Goal: Information Seeking & Learning: Learn about a topic

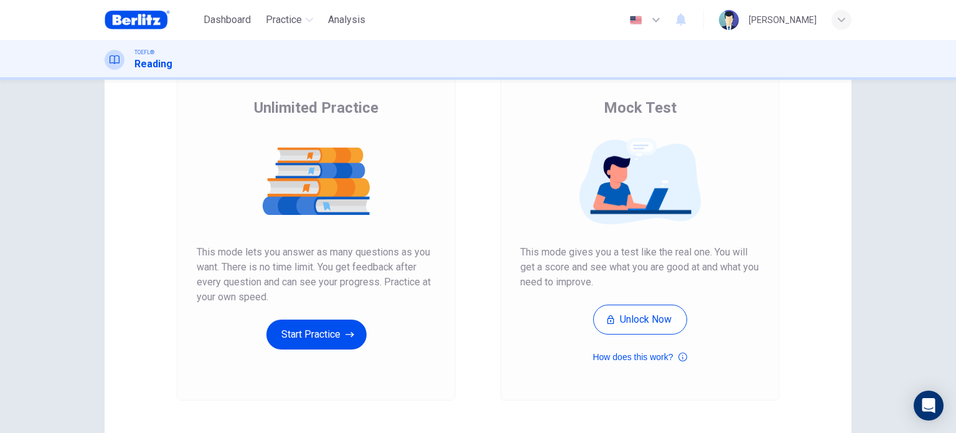
scroll to position [131, 0]
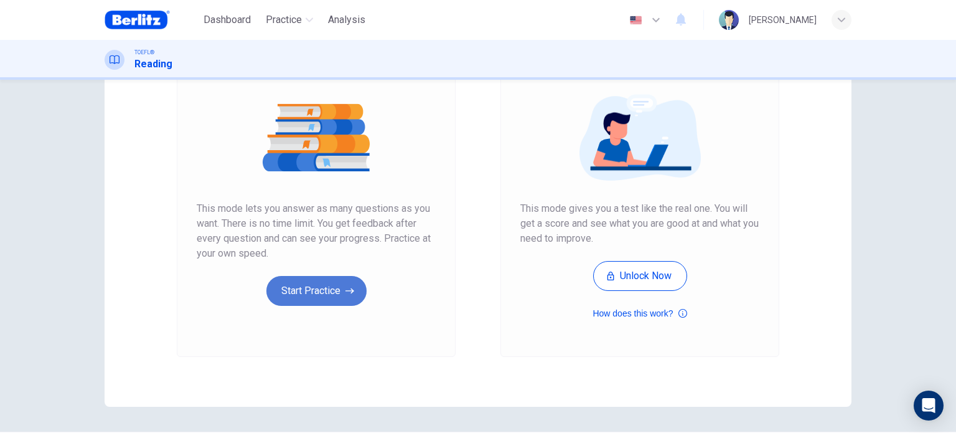
click at [323, 301] on button "Start Practice" at bounding box center [316, 291] width 100 height 30
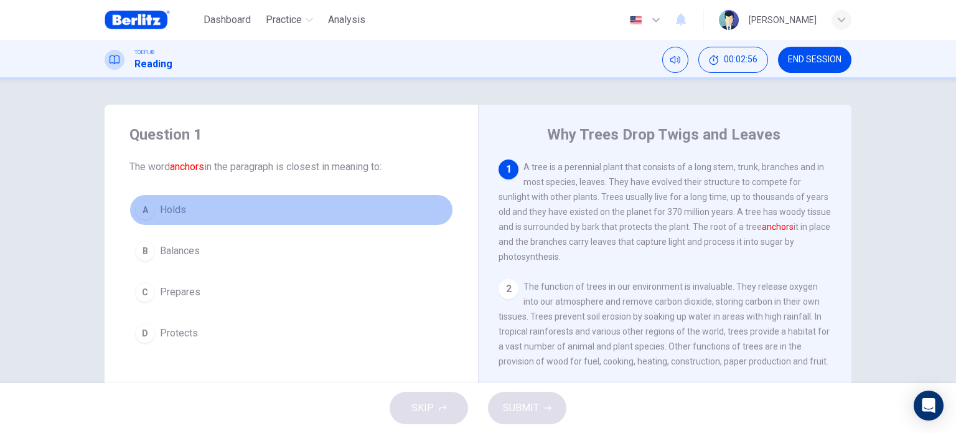
click at [194, 205] on button "A Holds" at bounding box center [291, 209] width 324 height 31
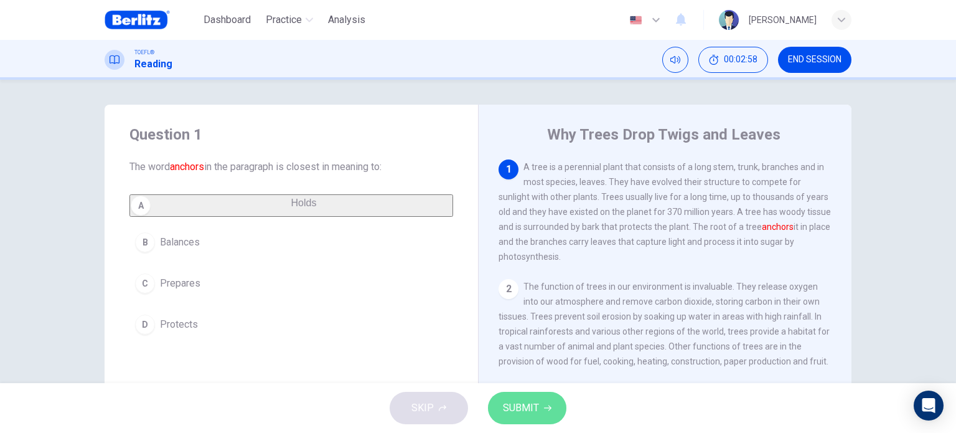
click at [521, 406] on span "SUBMIT" at bounding box center [521, 407] width 36 height 17
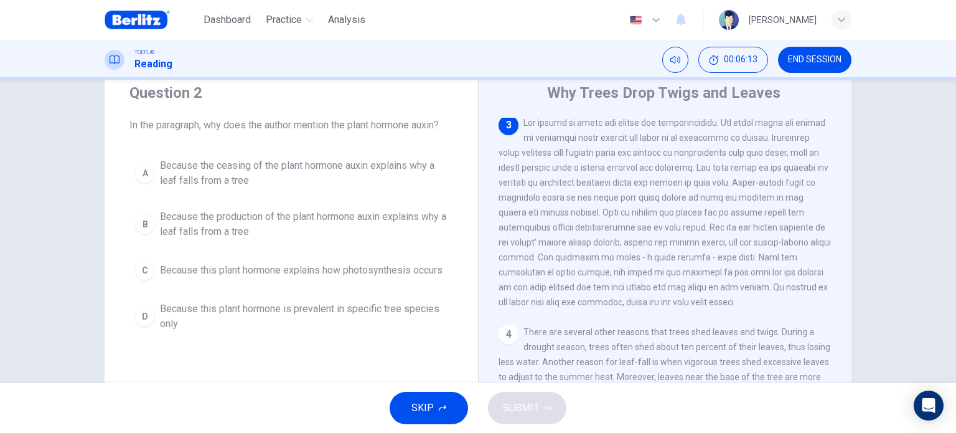
scroll to position [42, 0]
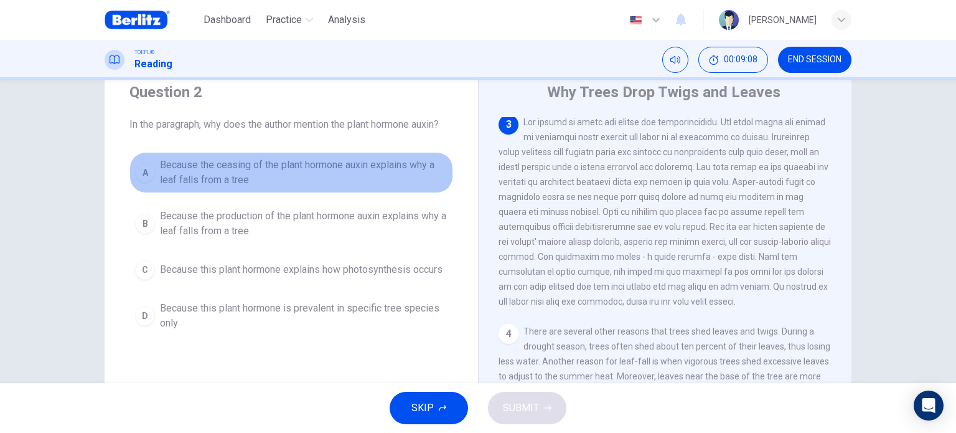
click at [327, 168] on span "Because the ceasing of the plant hormone auxin explains why a leaf falls from a…" at bounding box center [304, 172] width 288 height 30
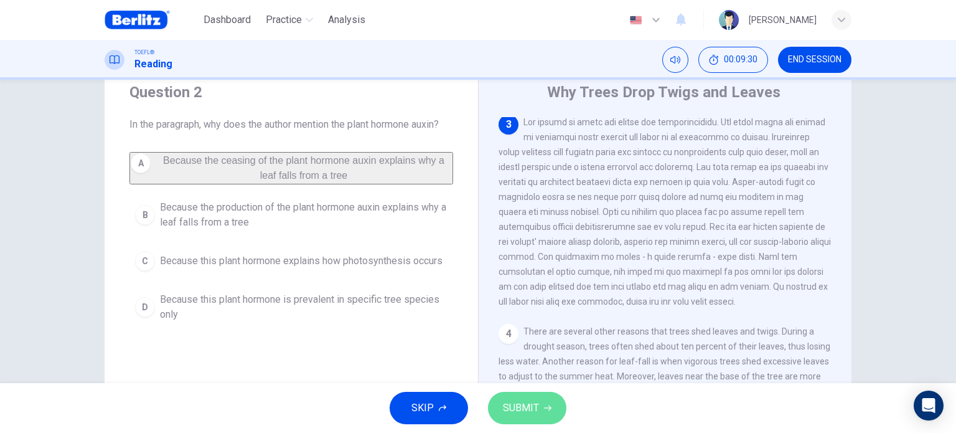
click at [532, 400] on span "SUBMIT" at bounding box center [521, 407] width 36 height 17
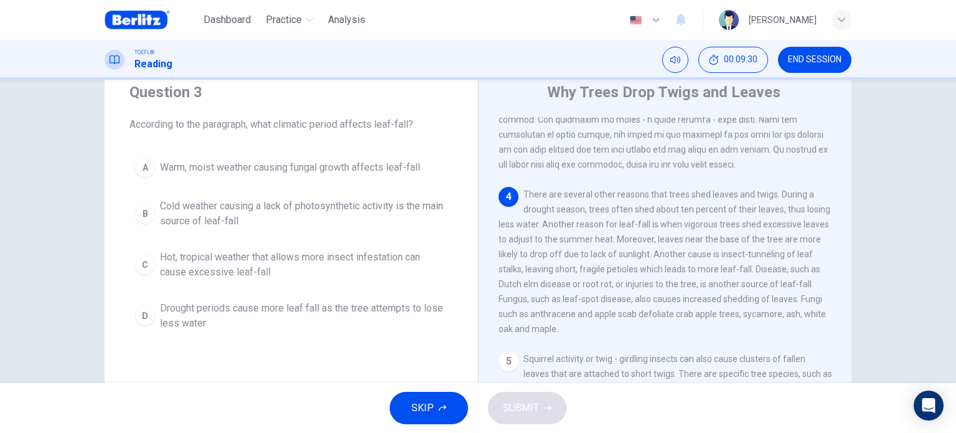
scroll to position [367, 0]
drag, startPoint x: 771, startPoint y: 220, endPoint x: 531, endPoint y: 247, distance: 241.8
click at [531, 247] on span "There are several other reasons that trees shed leaves and twigs. During a drou…" at bounding box center [665, 258] width 332 height 144
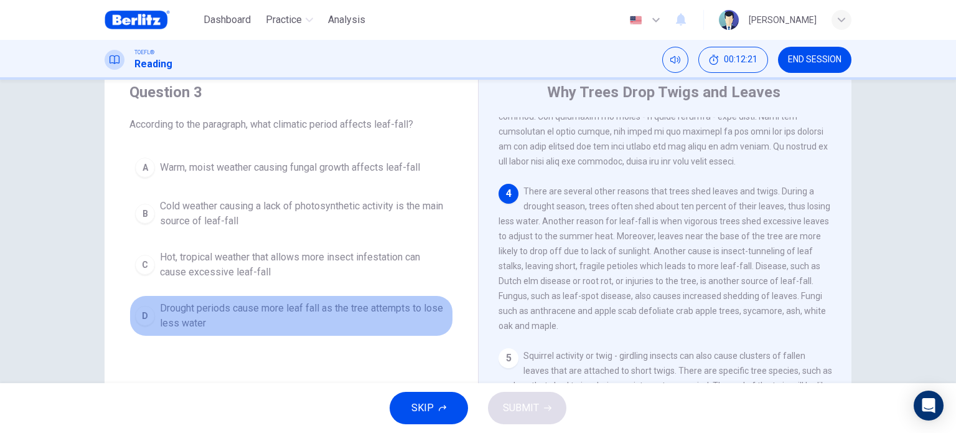
click at [339, 303] on span "Drought periods cause more leaf fall as the tree attempts to lose less water" at bounding box center [304, 316] width 288 height 30
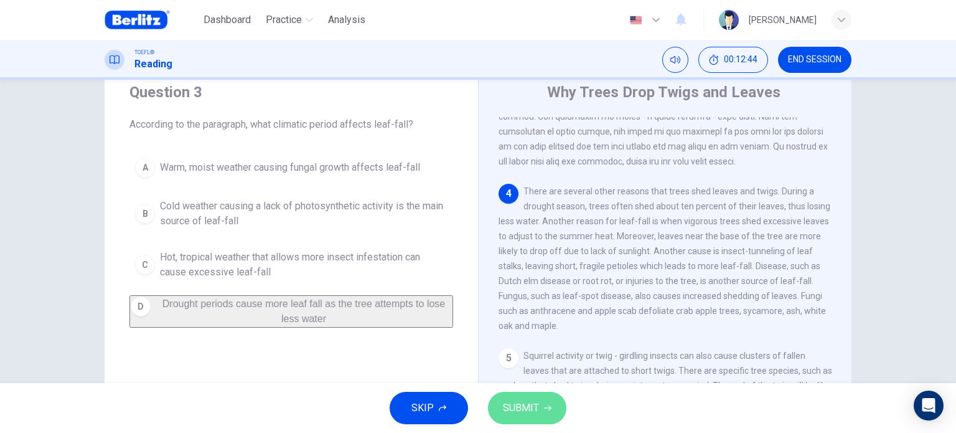
click at [540, 412] on button "SUBMIT" at bounding box center [527, 408] width 78 height 32
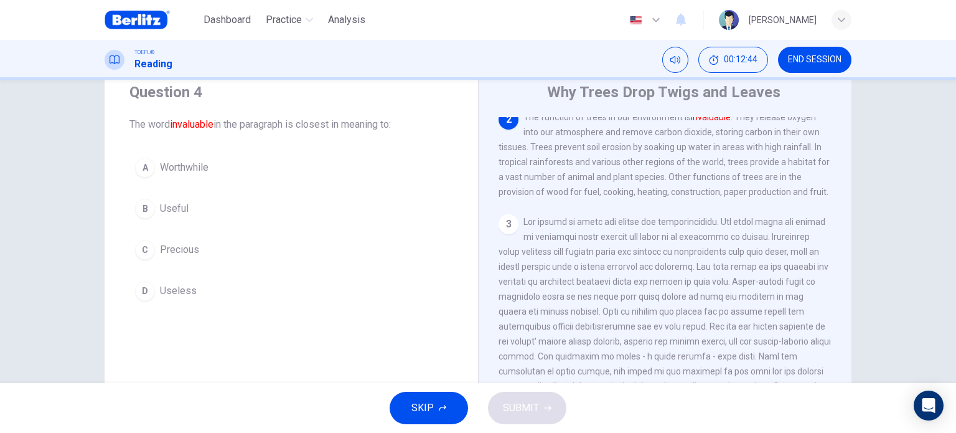
scroll to position [122, 0]
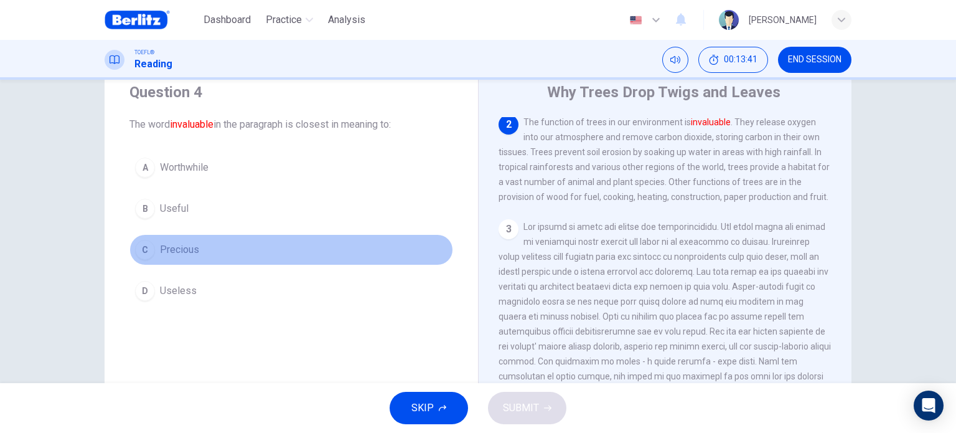
click at [197, 244] on button "C Precious" at bounding box center [291, 249] width 324 height 31
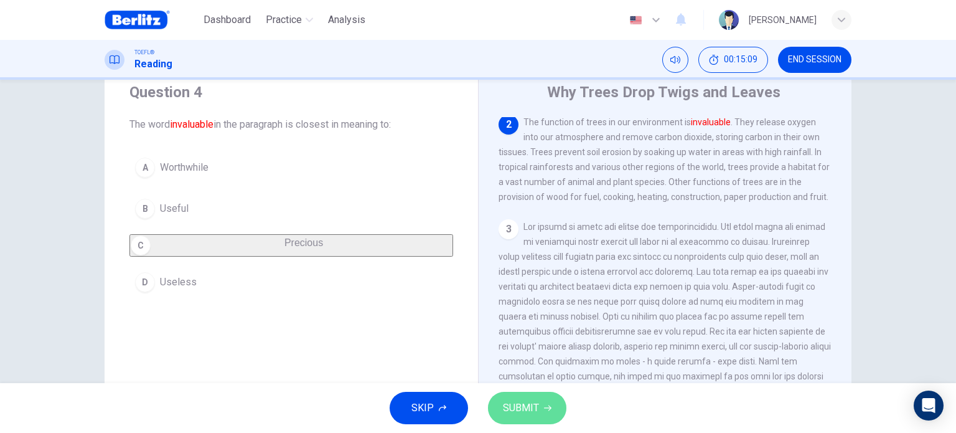
click at [532, 418] on button "SUBMIT" at bounding box center [527, 408] width 78 height 32
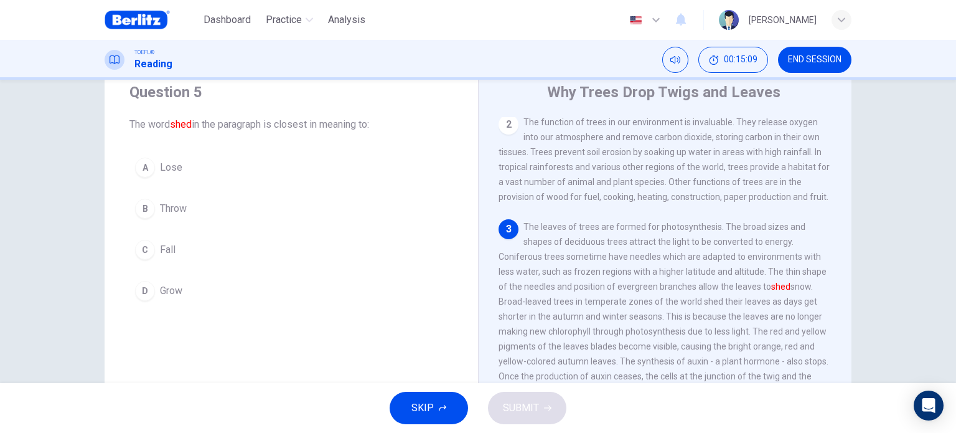
scroll to position [197, 0]
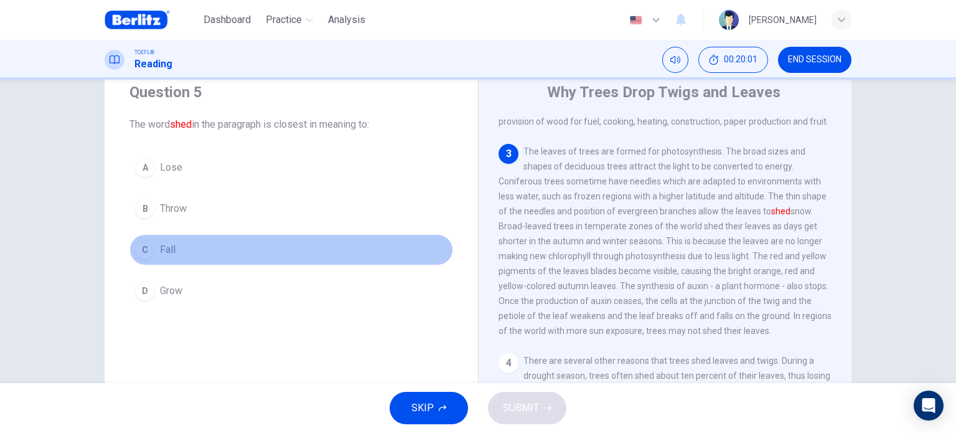
click at [182, 242] on button "C Fall" at bounding box center [291, 249] width 324 height 31
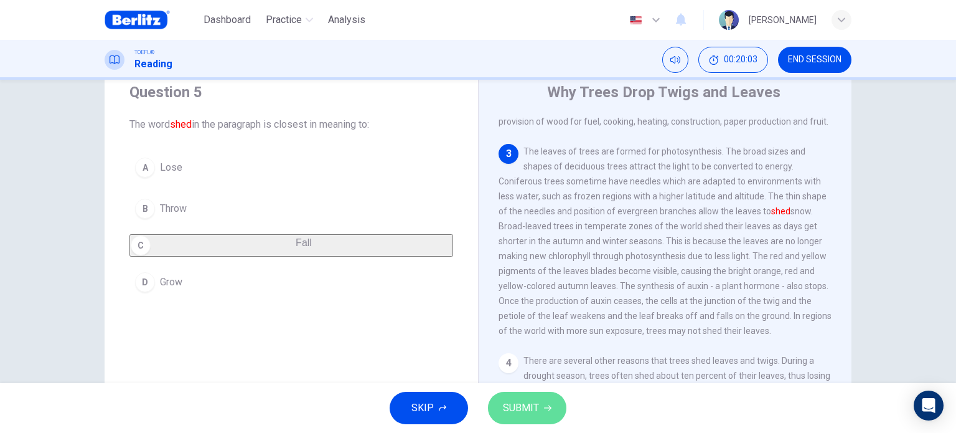
click at [510, 406] on span "SUBMIT" at bounding box center [521, 407] width 36 height 17
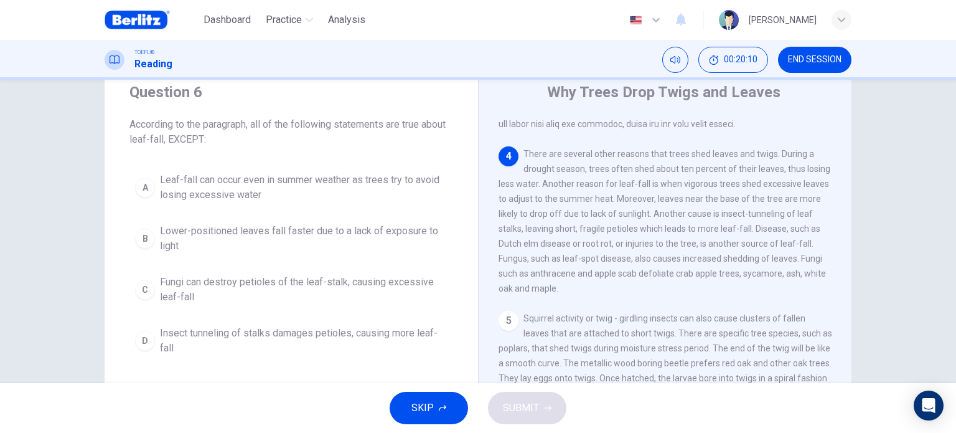
scroll to position [426, 0]
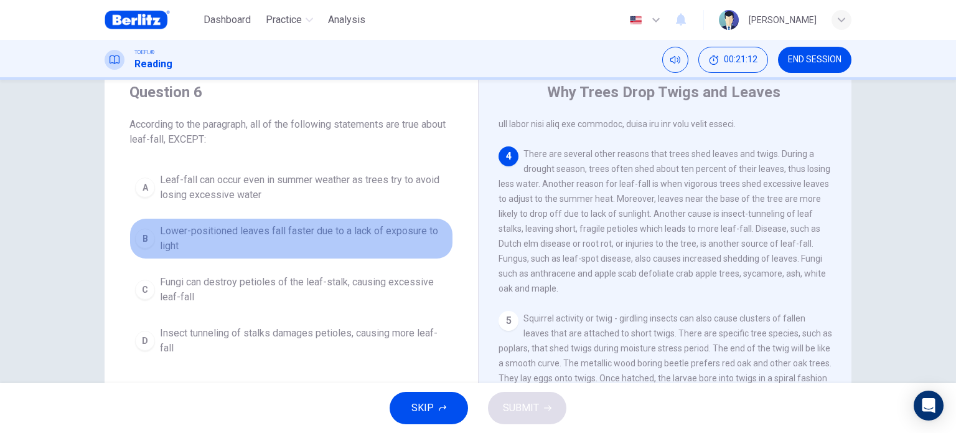
click at [259, 237] on span "Lower-positioned leaves fall faster due to a lack of exposure to light" at bounding box center [304, 238] width 288 height 30
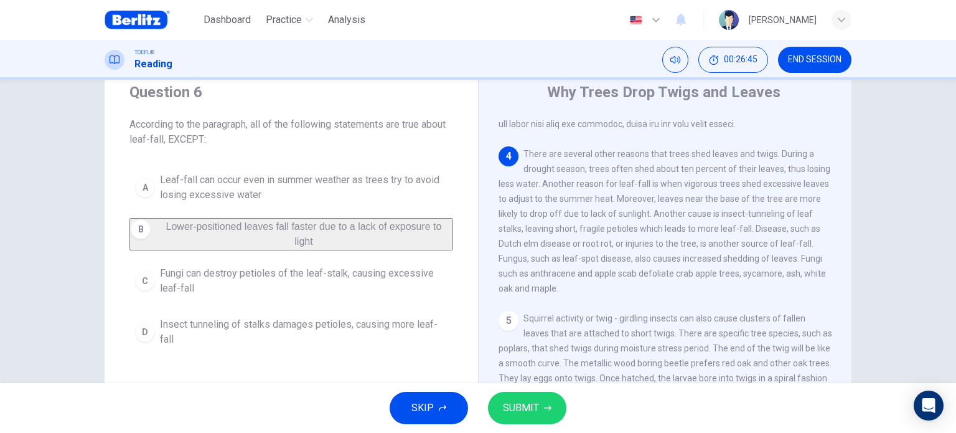
click at [363, 281] on span "Fungi can destroy petioles of the leaf-stalk, causing excessive leaf-fall" at bounding box center [304, 281] width 288 height 30
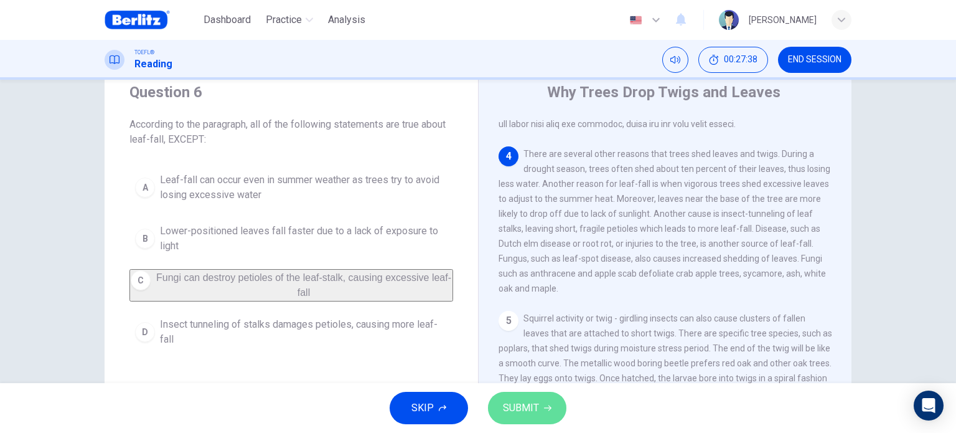
click at [530, 396] on button "SUBMIT" at bounding box center [527, 408] width 78 height 32
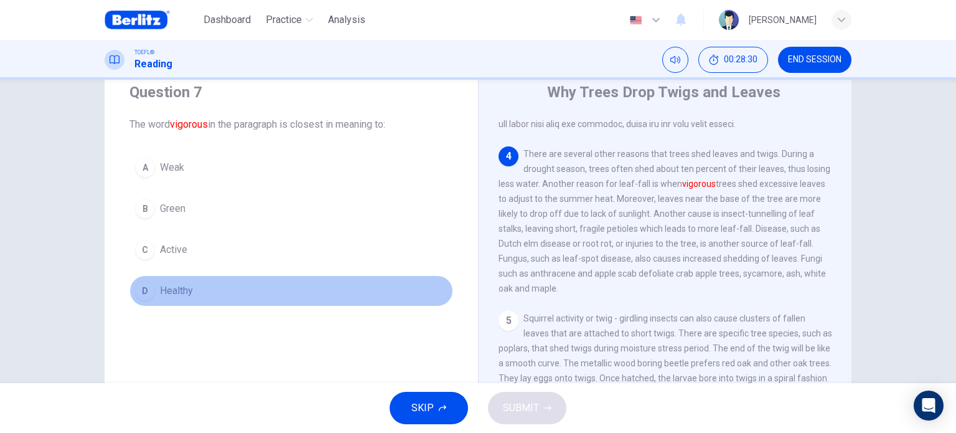
click at [185, 291] on span "Healthy" at bounding box center [176, 290] width 33 height 15
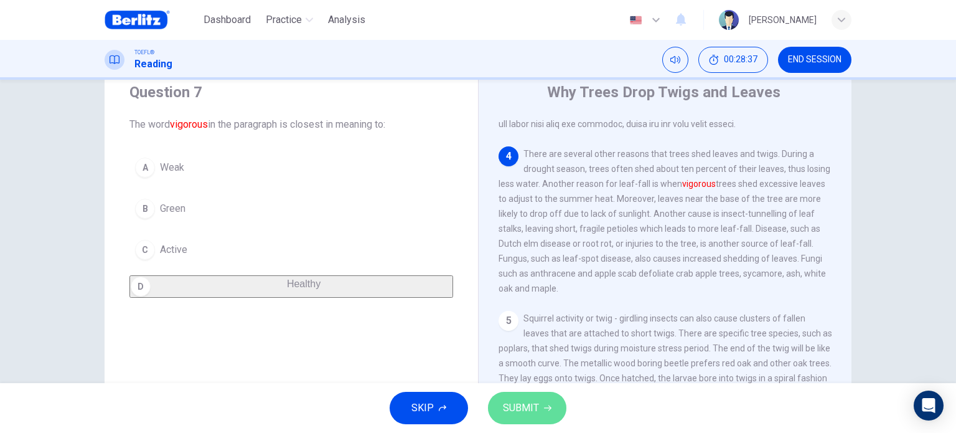
click at [510, 403] on span "SUBMIT" at bounding box center [521, 407] width 36 height 17
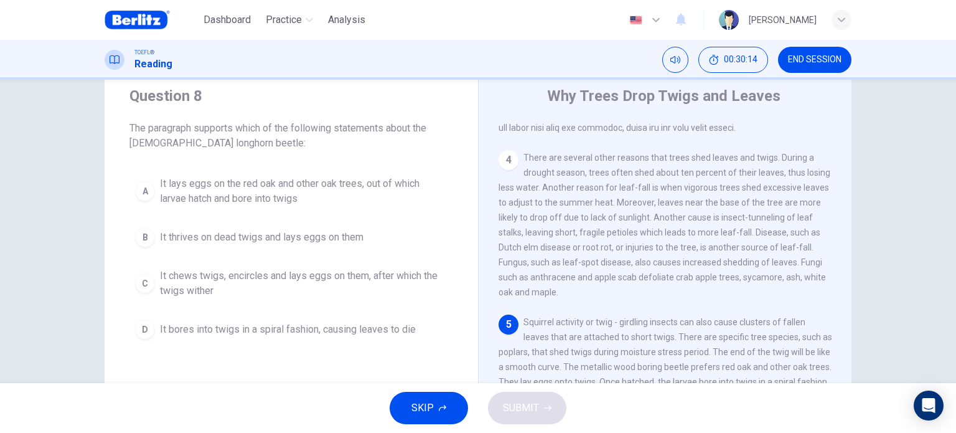
scroll to position [0, 0]
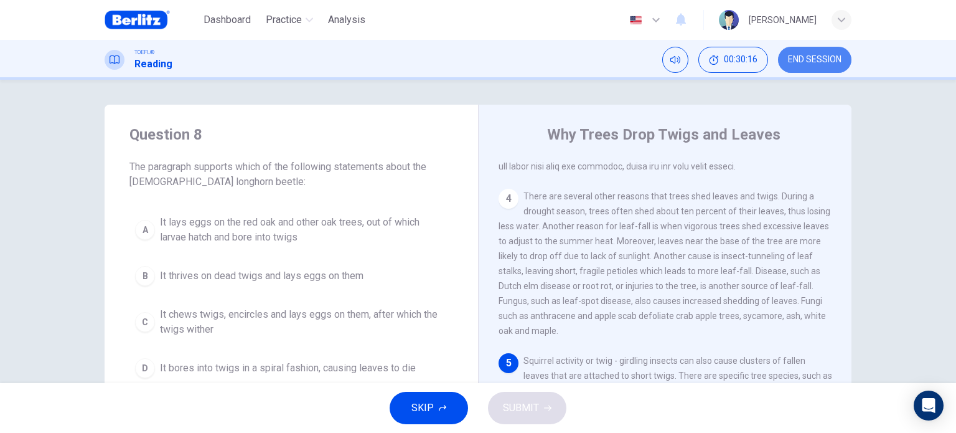
click at [805, 62] on span "END SESSION" at bounding box center [815, 60] width 54 height 10
